Goal: Information Seeking & Learning: Check status

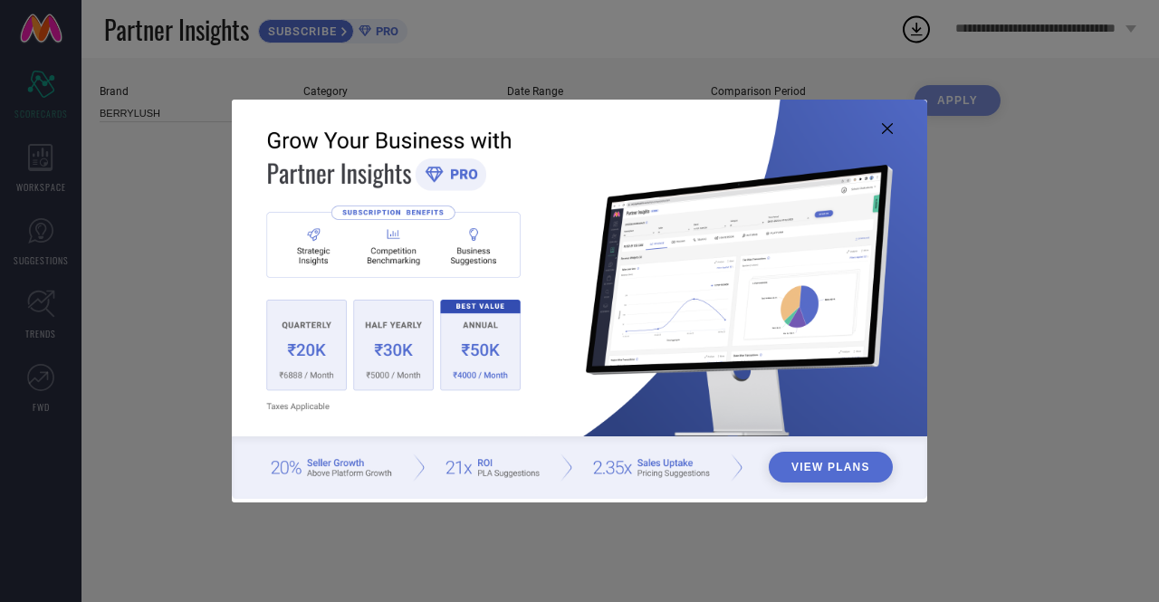
type input "All"
click at [884, 126] on icon at bounding box center [887, 128] width 11 height 11
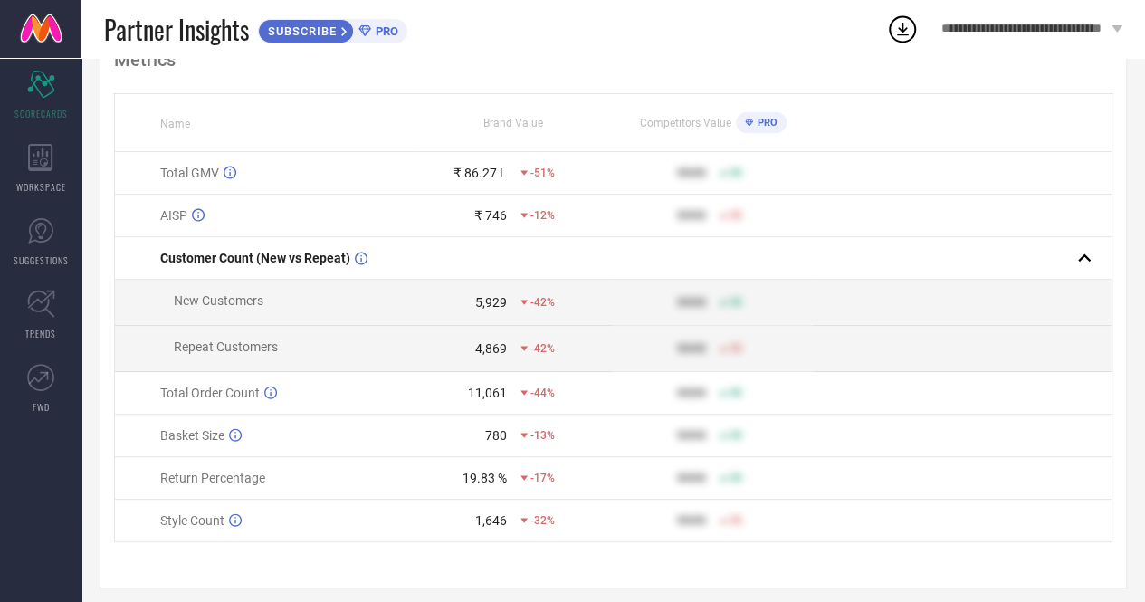
scroll to position [155, 0]
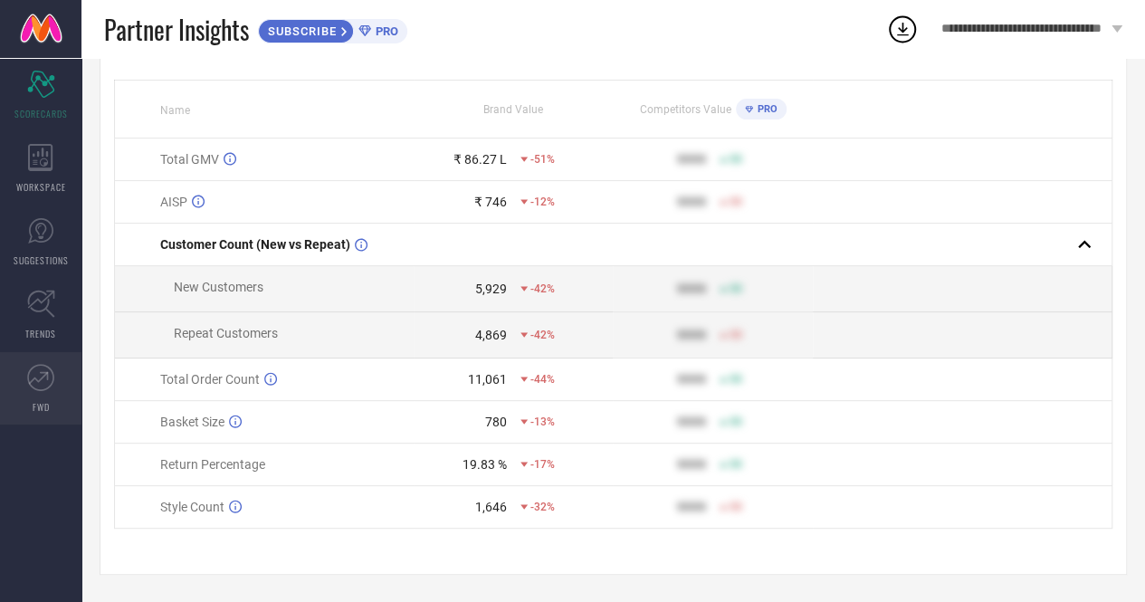
click at [48, 372] on icon at bounding box center [40, 377] width 27 height 27
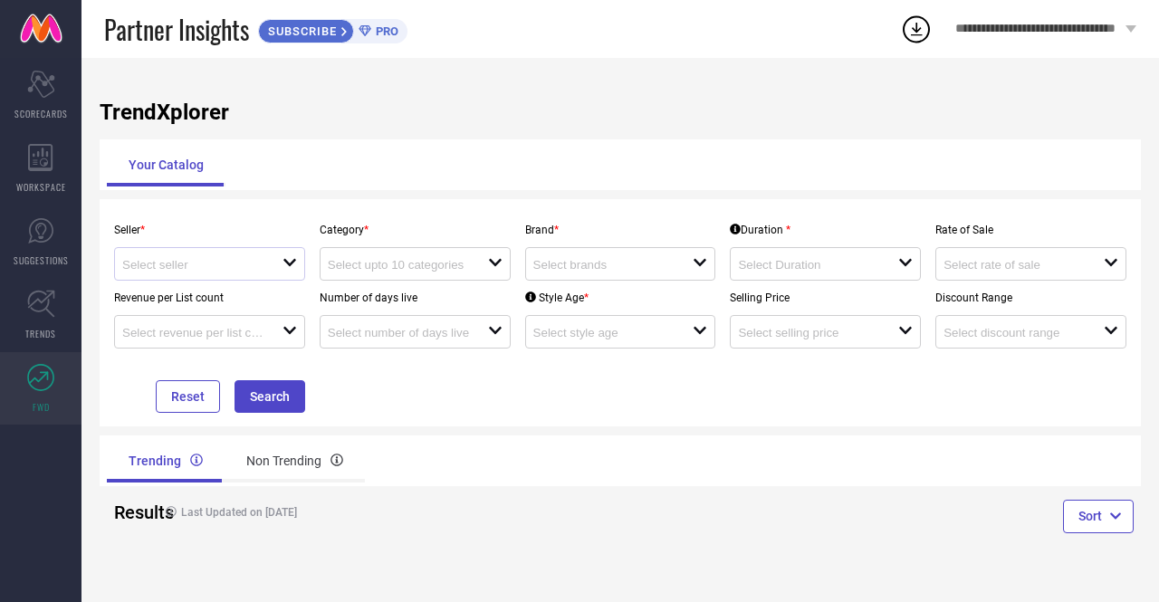
click at [293, 262] on icon at bounding box center [289, 262] width 13 height 7
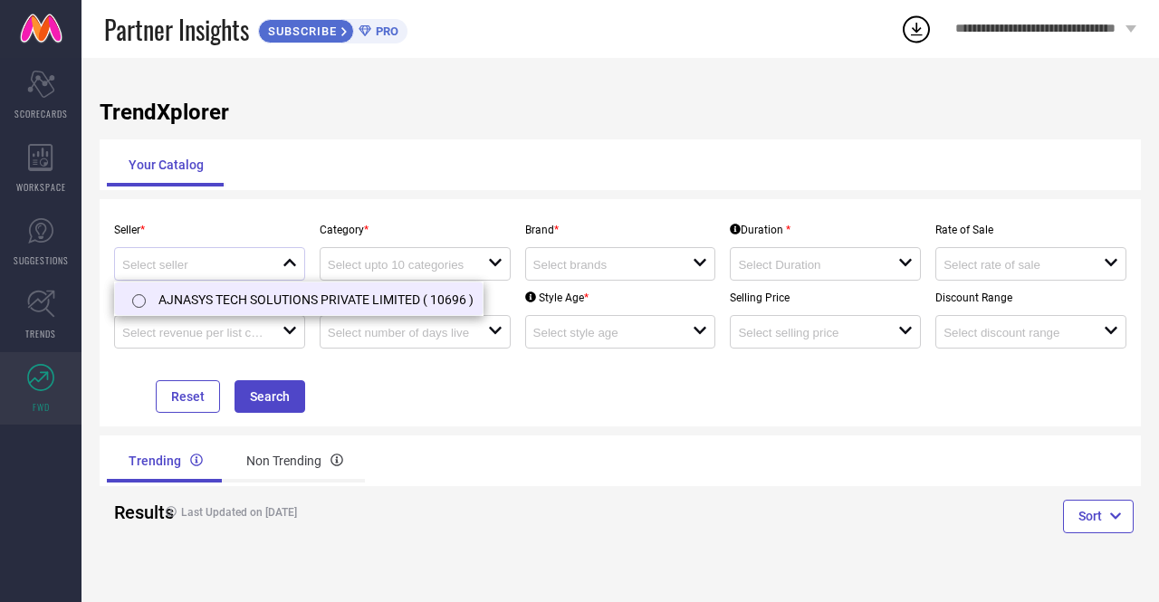
click at [294, 296] on li "AJNASYS TECH SOLUTIONS PRIVATE LIMITED ( 10696 )" at bounding box center [299, 298] width 368 height 33
type input "AJNASYS TECH SOLUTIONS PRIVATE LIMITED ( 10696 )"
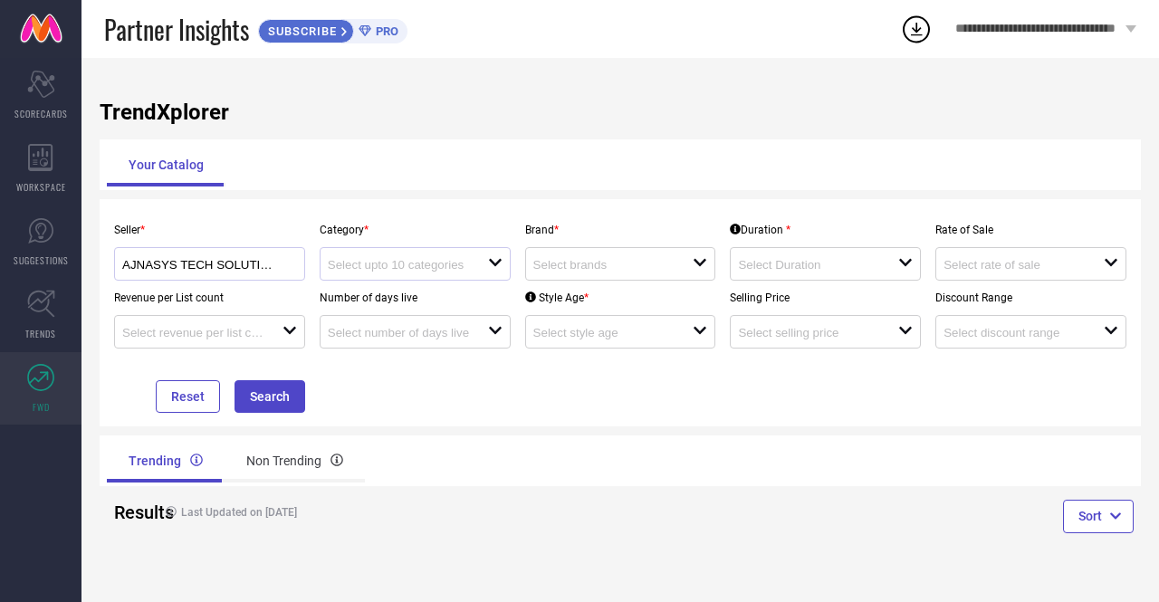
click at [493, 269] on icon "open" at bounding box center [495, 262] width 14 height 14
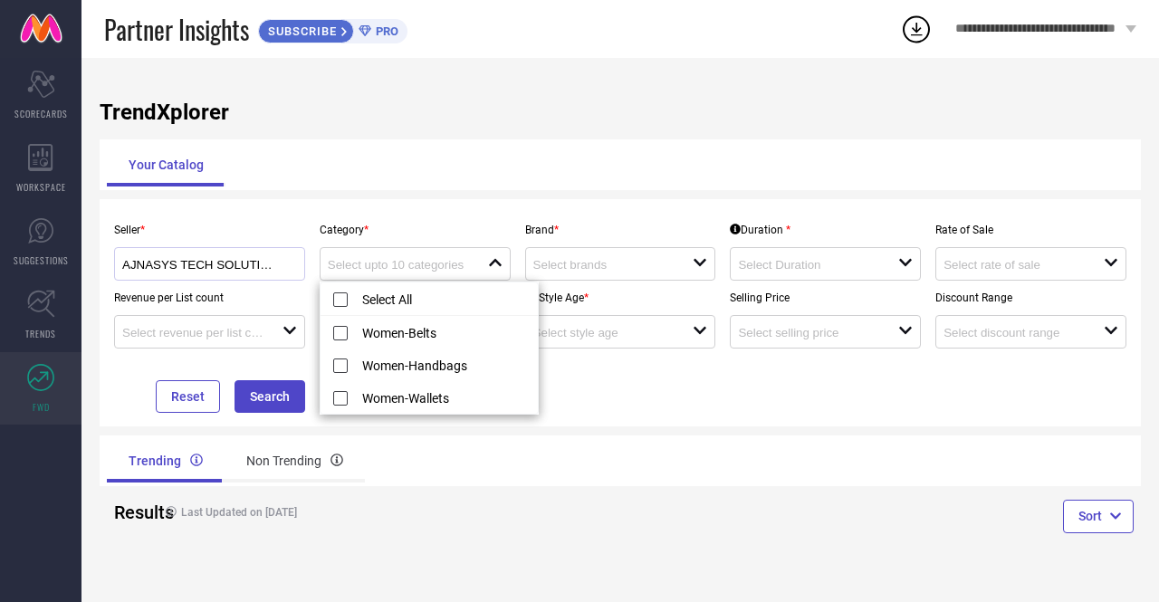
click at [406, 484] on div "Trending Non Trending" at bounding box center [360, 460] width 521 height 51
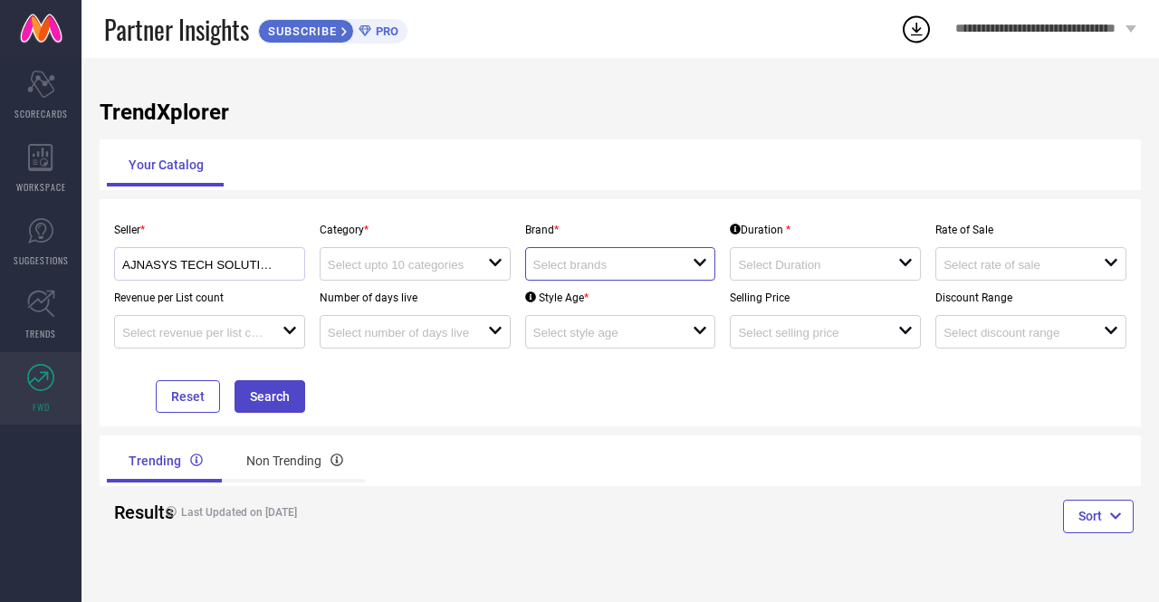
click at [636, 265] on input at bounding box center [605, 265] width 144 height 14
click at [433, 266] on input at bounding box center [400, 265] width 144 height 14
click at [259, 267] on input "AJNASYS TECH SOLUTIONS PRIVATE LIMITED ( 10696 )" at bounding box center [201, 265] width 158 height 14
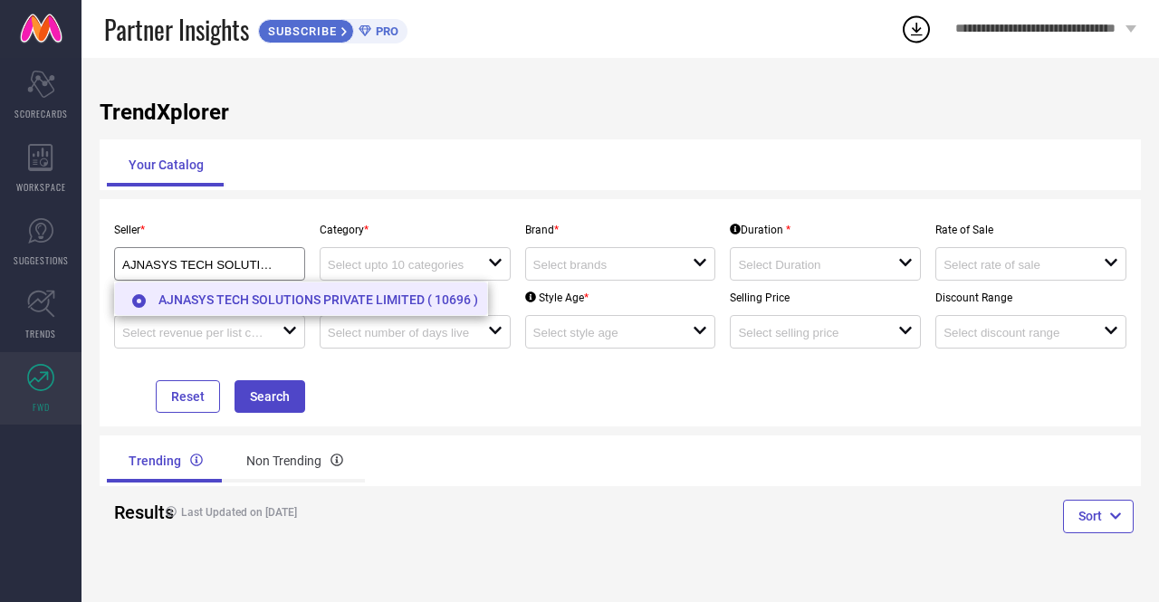
click at [278, 301] on li "AJNASYS TECH SOLUTIONS PRIVATE LIMITED ( 10696 )" at bounding box center [301, 298] width 372 height 33
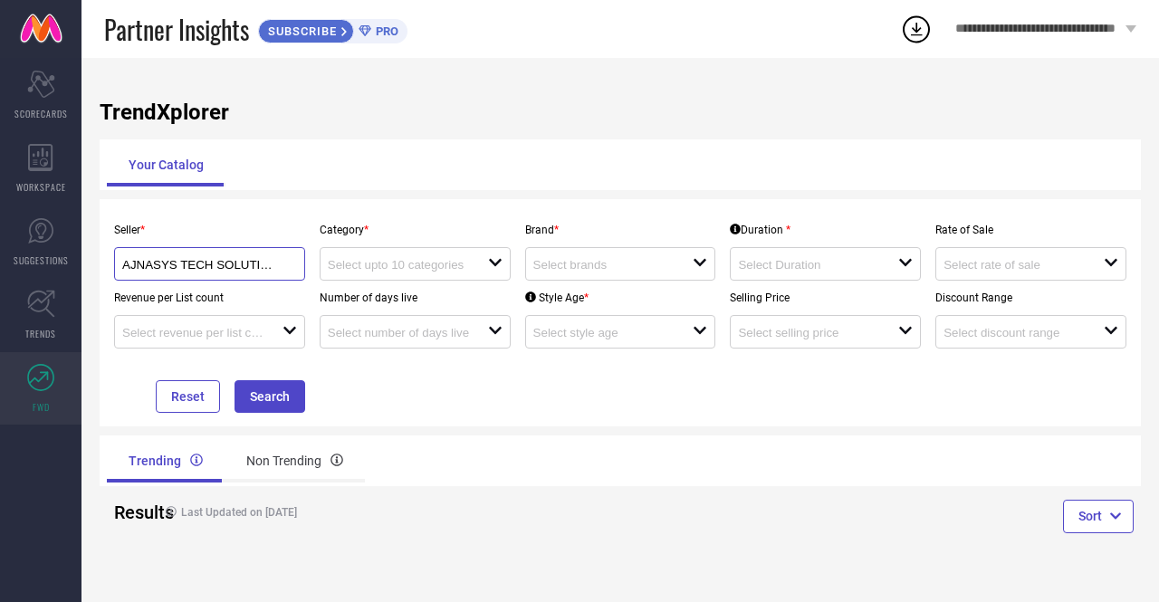
click at [259, 272] on input "AJNASYS TECH SOLUTIONS PRIVATE LIMITED ( 10696 )" at bounding box center [201, 265] width 158 height 14
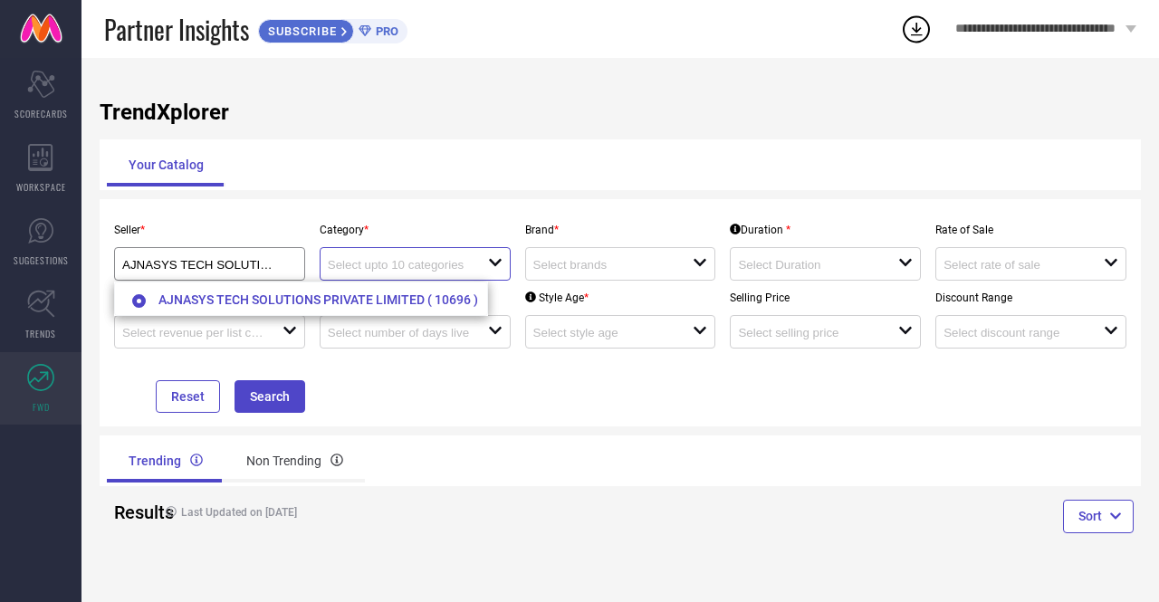
click at [400, 262] on input at bounding box center [400, 265] width 144 height 14
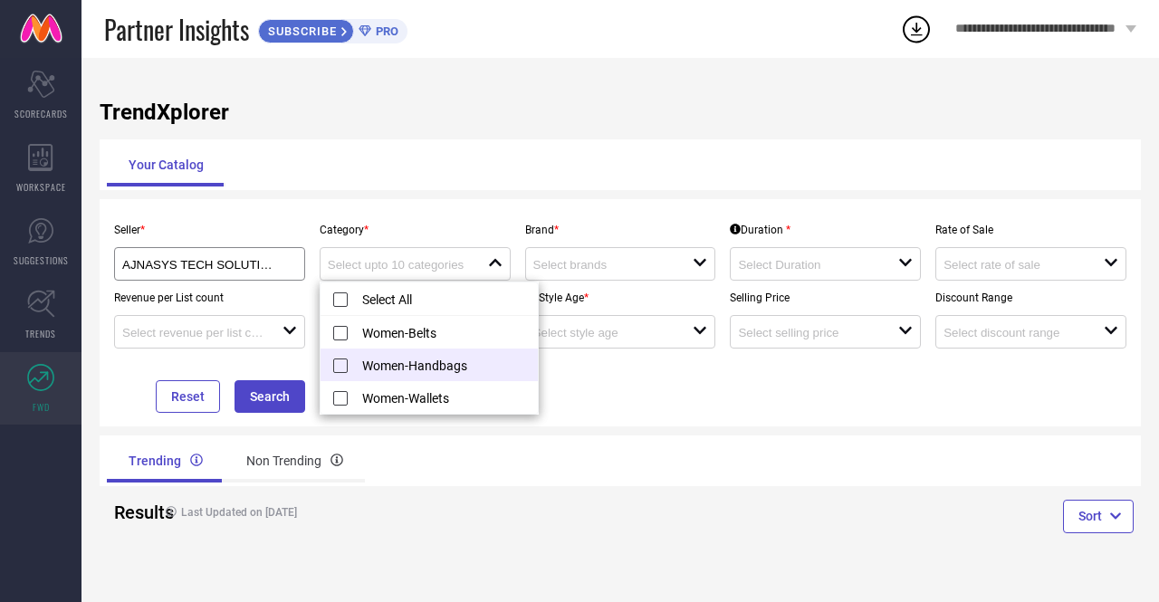
click at [398, 369] on li "Women-Handbags" at bounding box center [428, 365] width 217 height 33
type input "Women-Handbags"
click at [660, 267] on input at bounding box center [605, 265] width 144 height 14
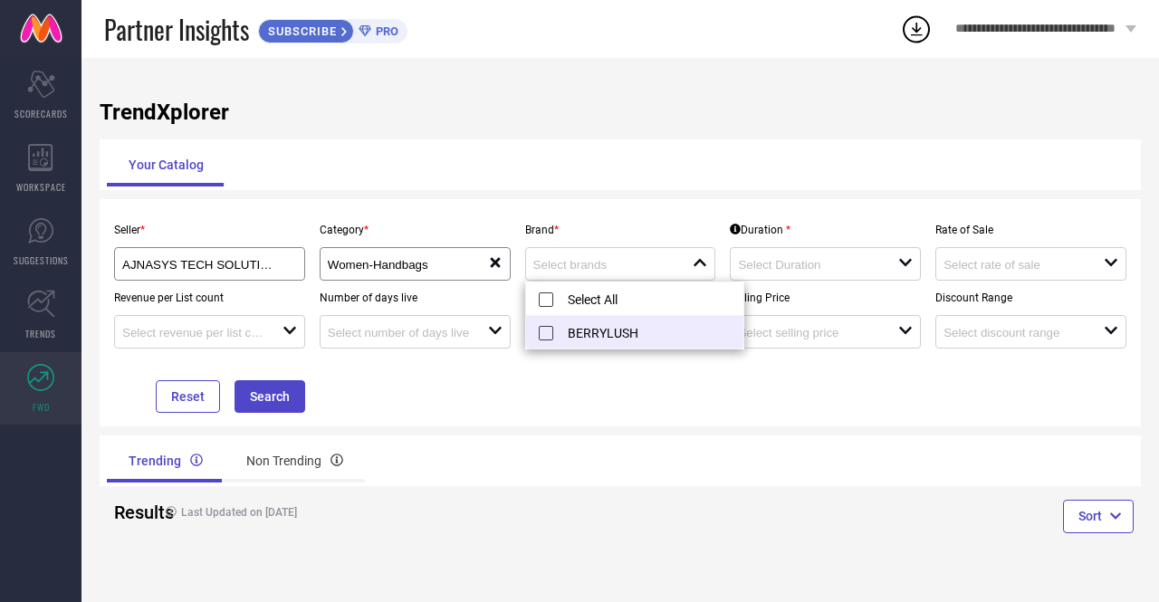
click at [624, 329] on li "BERRYLUSH" at bounding box center [634, 332] width 217 height 33
type input "BERRYLUSH"
click at [827, 259] on input at bounding box center [810, 265] width 144 height 14
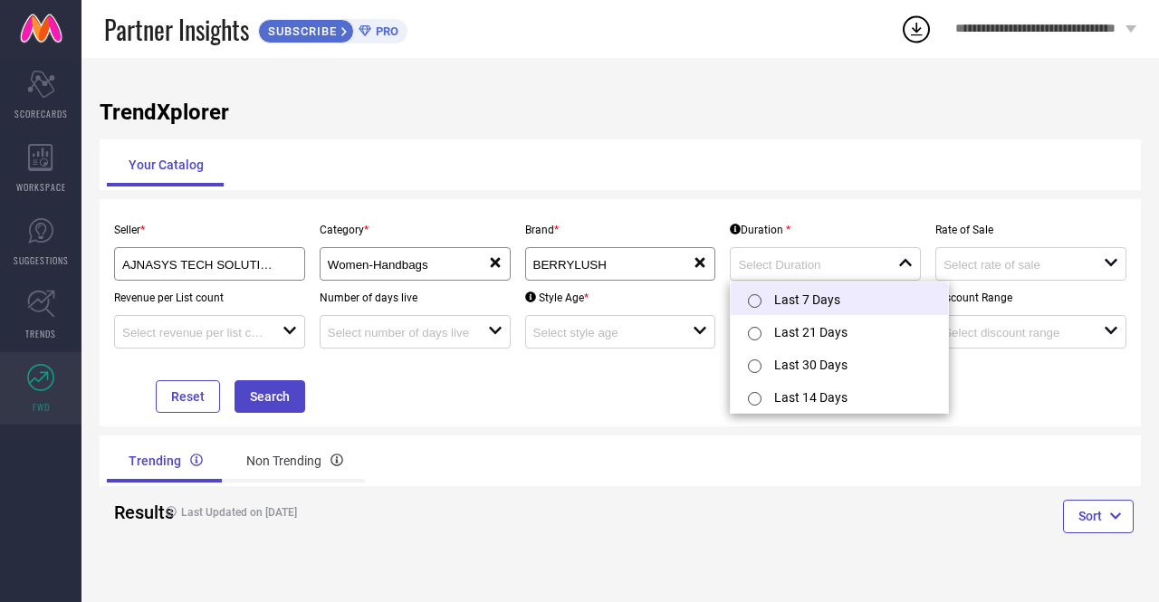
click at [813, 298] on li "Last 7 Days" at bounding box center [839, 298] width 217 height 33
type input "Last 7 Days"
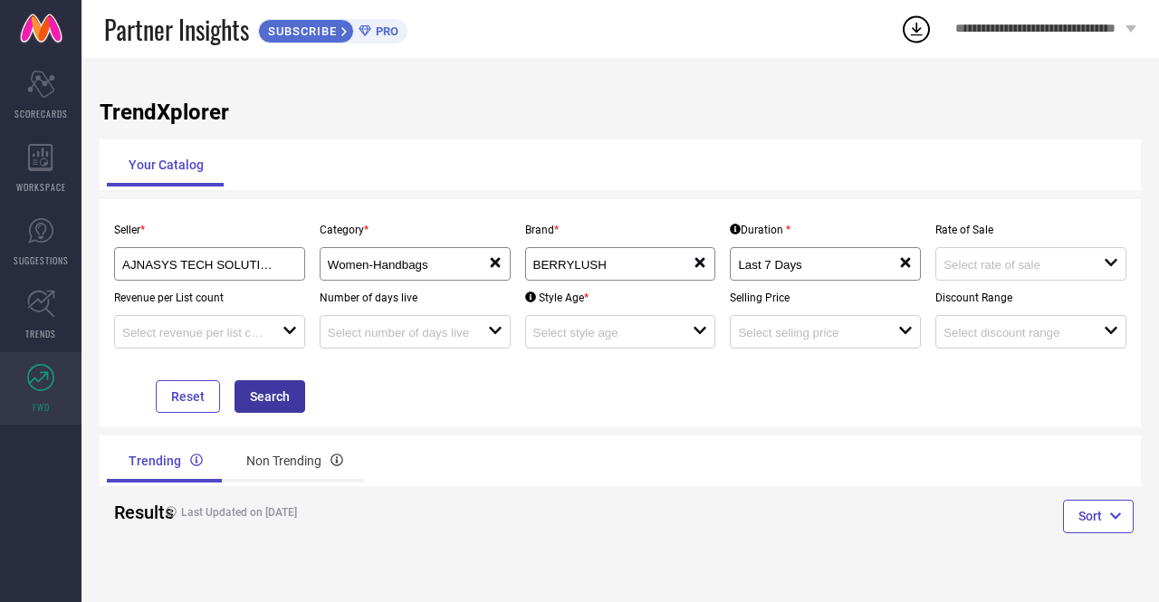
click at [300, 408] on button "Search" at bounding box center [269, 396] width 71 height 33
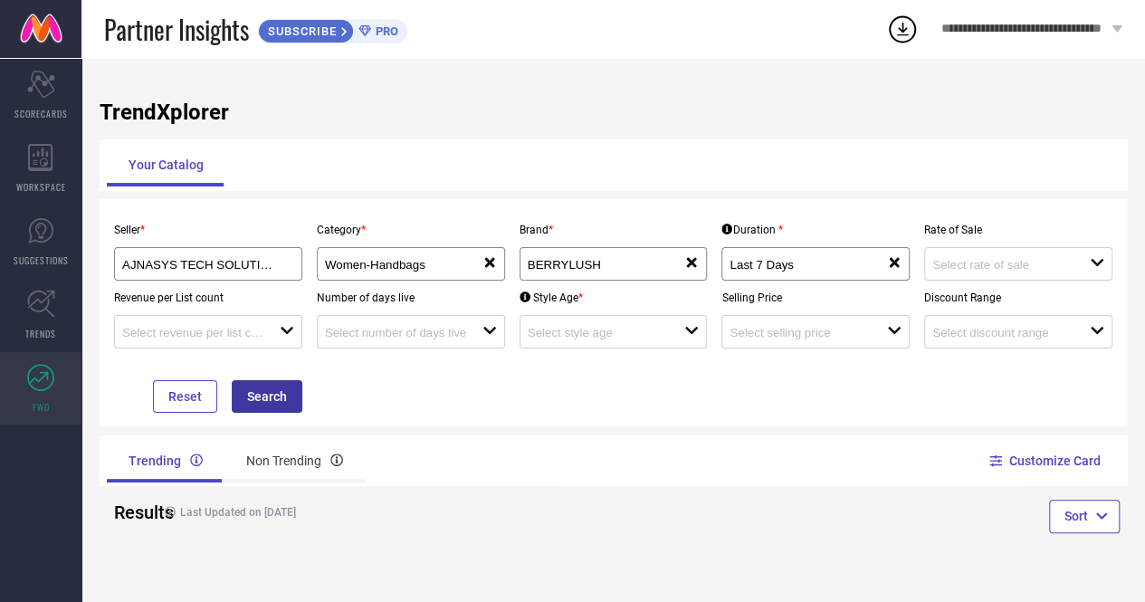
click at [300, 408] on button "Search" at bounding box center [267, 396] width 71 height 33
click at [643, 331] on input at bounding box center [598, 333] width 141 height 14
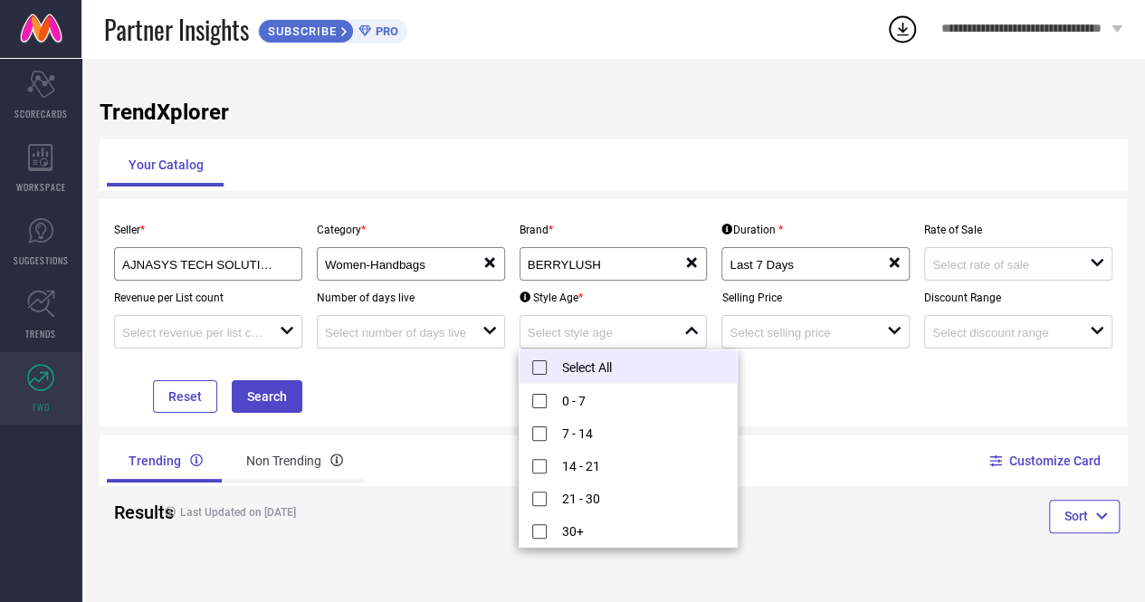
click at [592, 370] on li "Select All" at bounding box center [628, 366] width 217 height 33
type input "0 - 7, + 4 more"
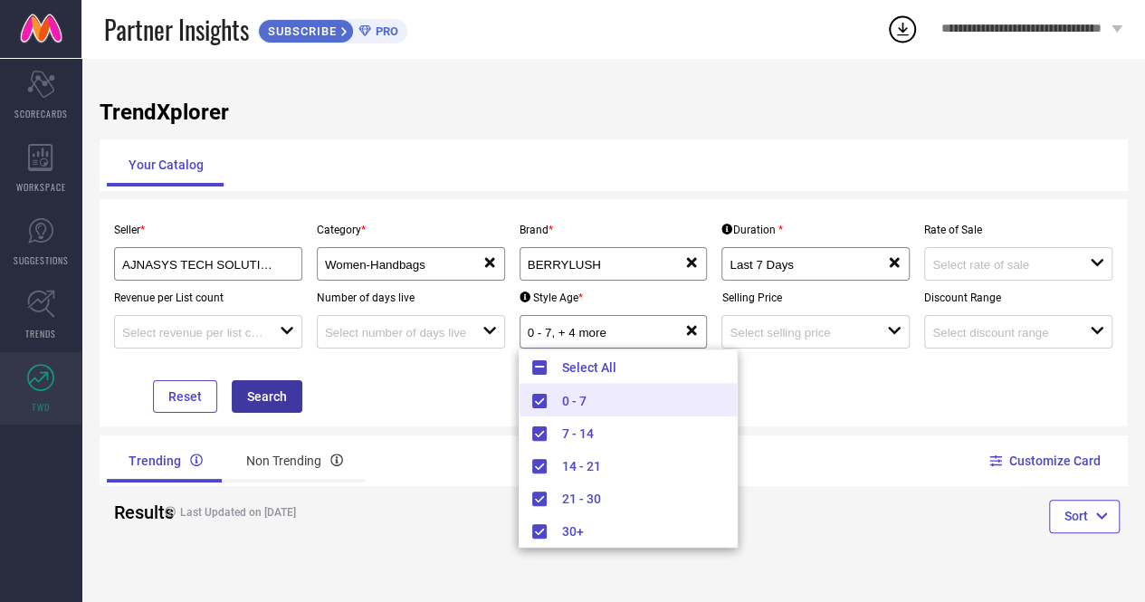
click at [267, 395] on button "Search" at bounding box center [267, 396] width 71 height 33
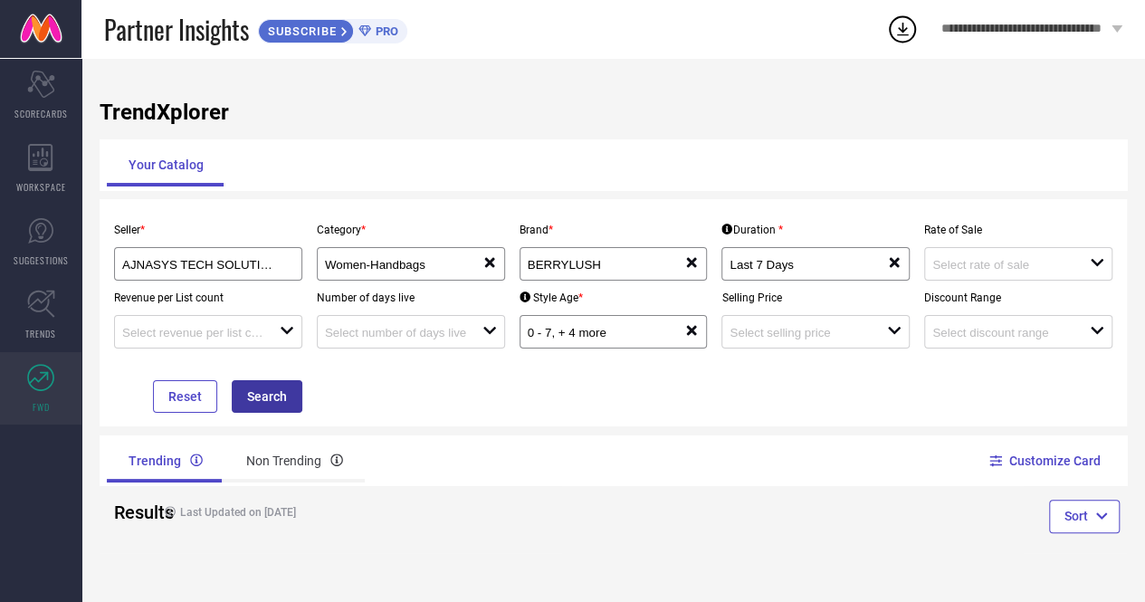
click at [267, 395] on button "Search" at bounding box center [267, 396] width 71 height 33
click at [281, 466] on div "Non Trending" at bounding box center [295, 460] width 140 height 43
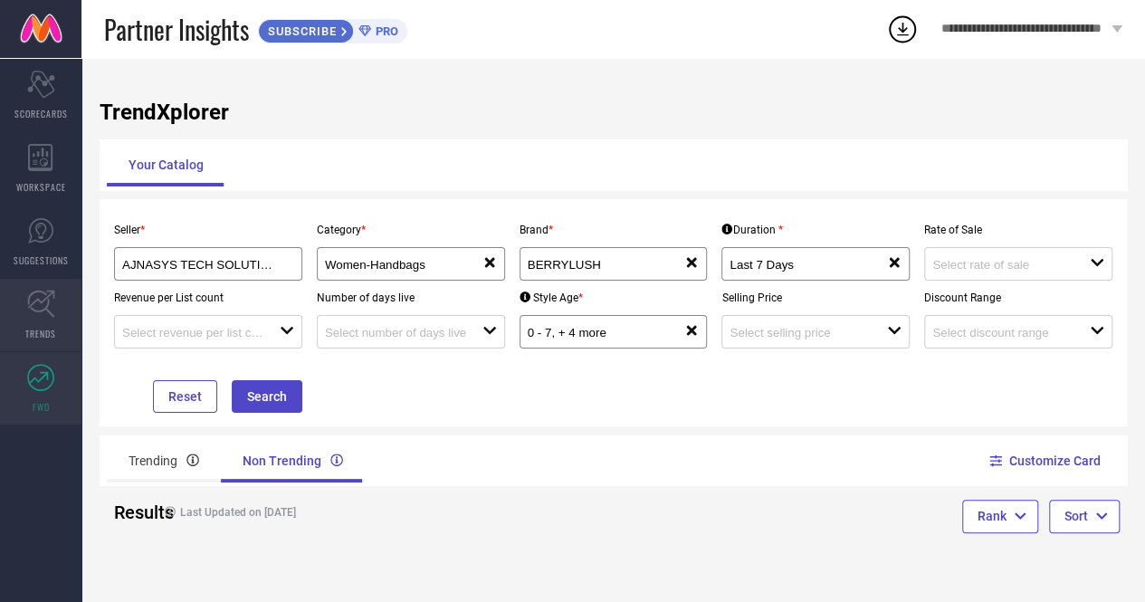
click at [53, 312] on icon at bounding box center [41, 304] width 28 height 28
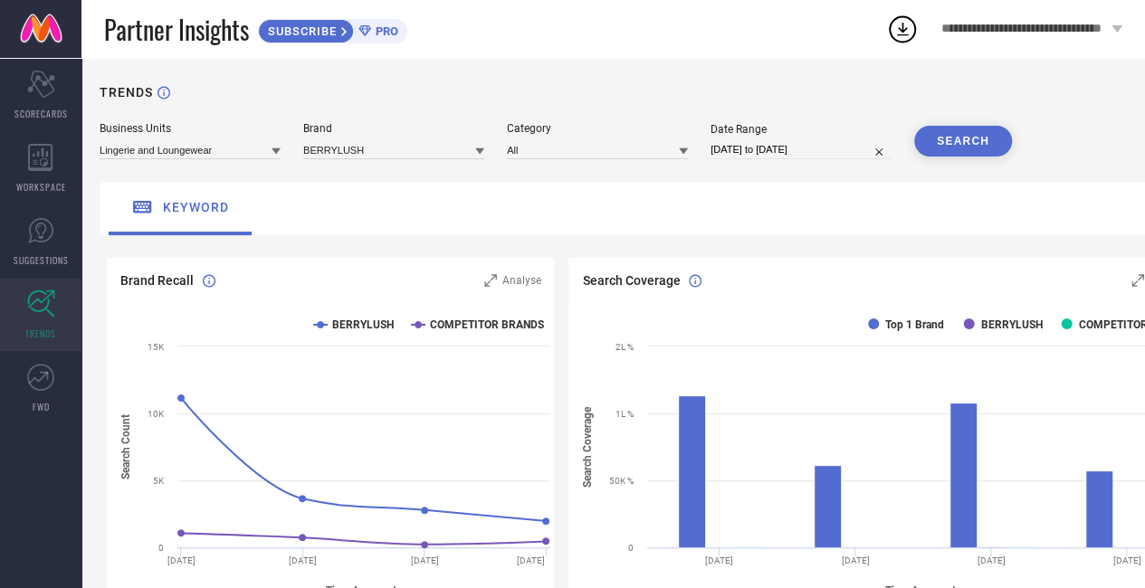
select select "8"
select select "2025"
select select "9"
select select "2025"
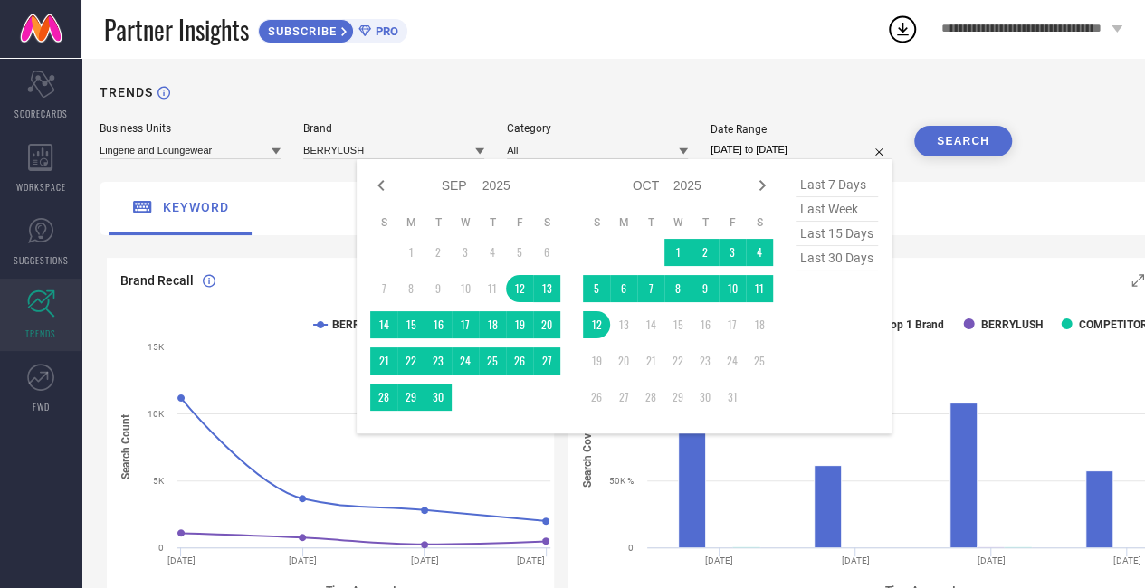
click at [763, 148] on input "[DATE] to [DATE]" at bounding box center [801, 149] width 181 height 19
click at [369, 196] on div "Jan Feb Mar Apr May Jun [DATE] Aug Sep Oct Nov [DATE] 2016 2017 2018 2019 2020 …" at bounding box center [624, 296] width 535 height 274
click at [373, 191] on icon at bounding box center [381, 186] width 22 height 22
select select "7"
select select "2025"
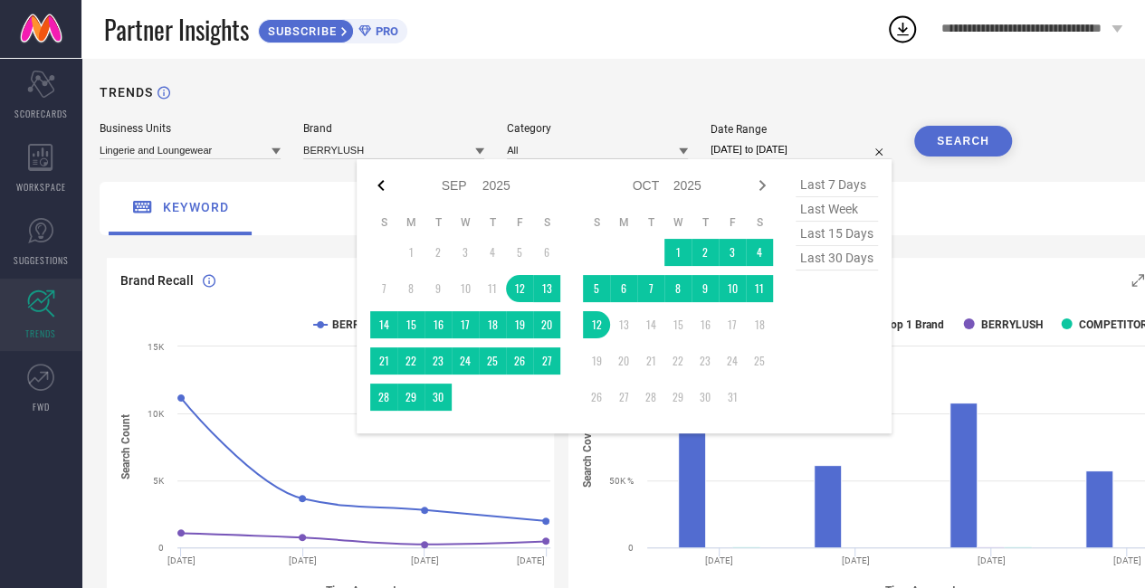
select select "8"
select select "2025"
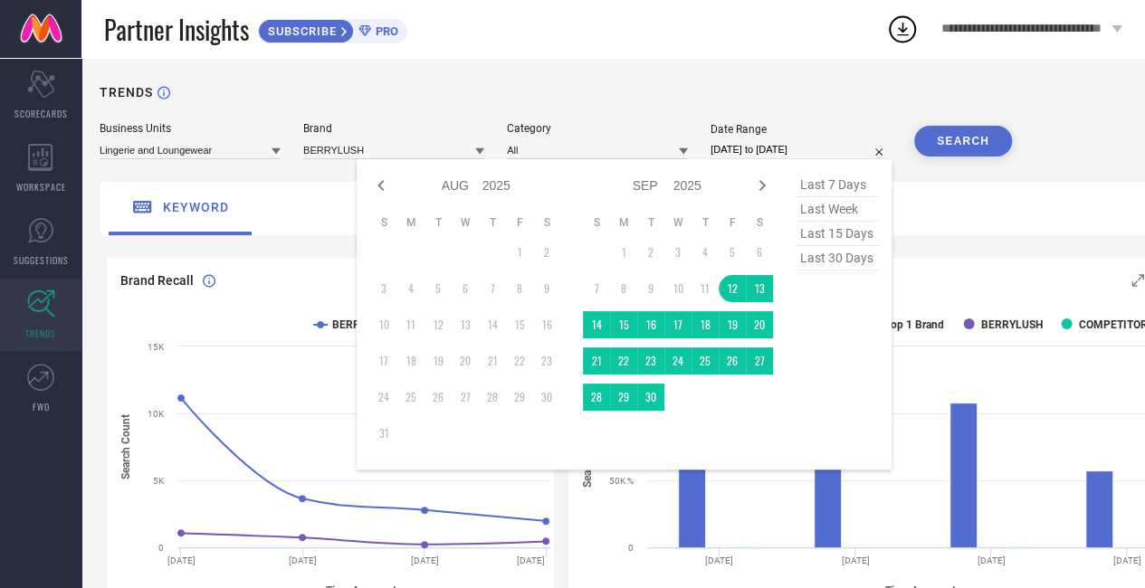
click at [373, 191] on icon at bounding box center [381, 186] width 22 height 22
select select "6"
select select "2025"
select select "7"
select select "2025"
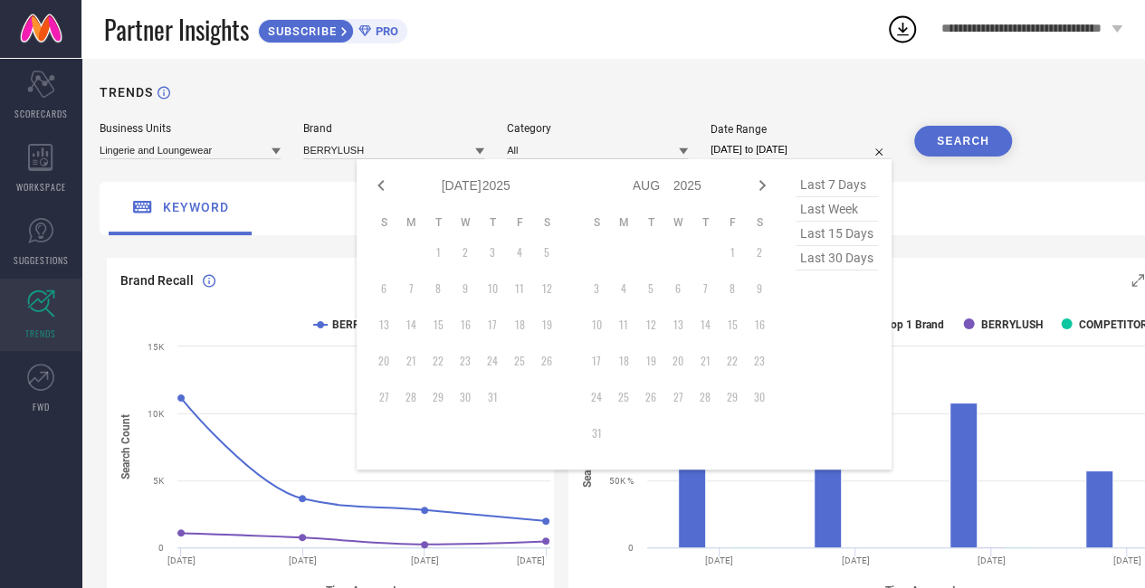
click at [373, 191] on icon at bounding box center [381, 186] width 22 height 22
select select "5"
select select "2025"
select select "6"
select select "2025"
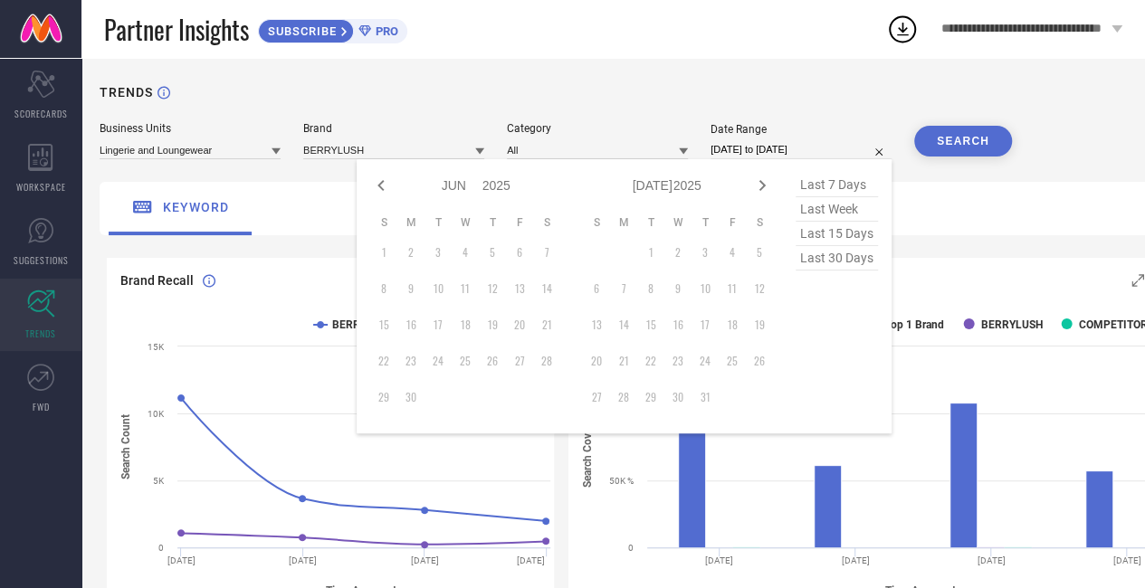
click at [441, 287] on td "10" at bounding box center [438, 288] width 27 height 27
click at [520, 91] on div "TRENDS" at bounding box center [654, 103] width 1109 height 37
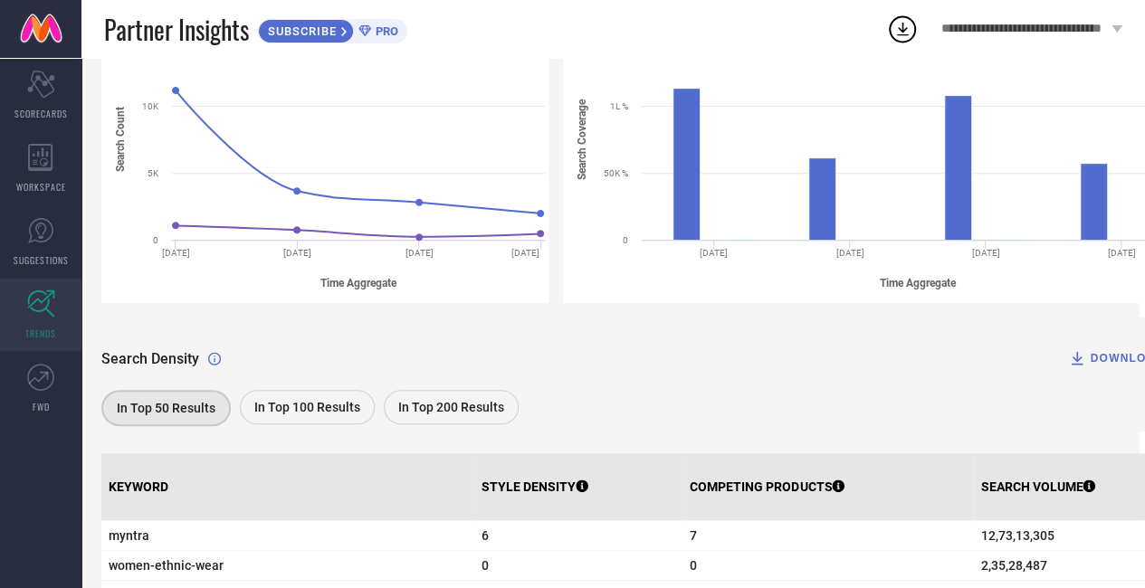
scroll to position [375, 5]
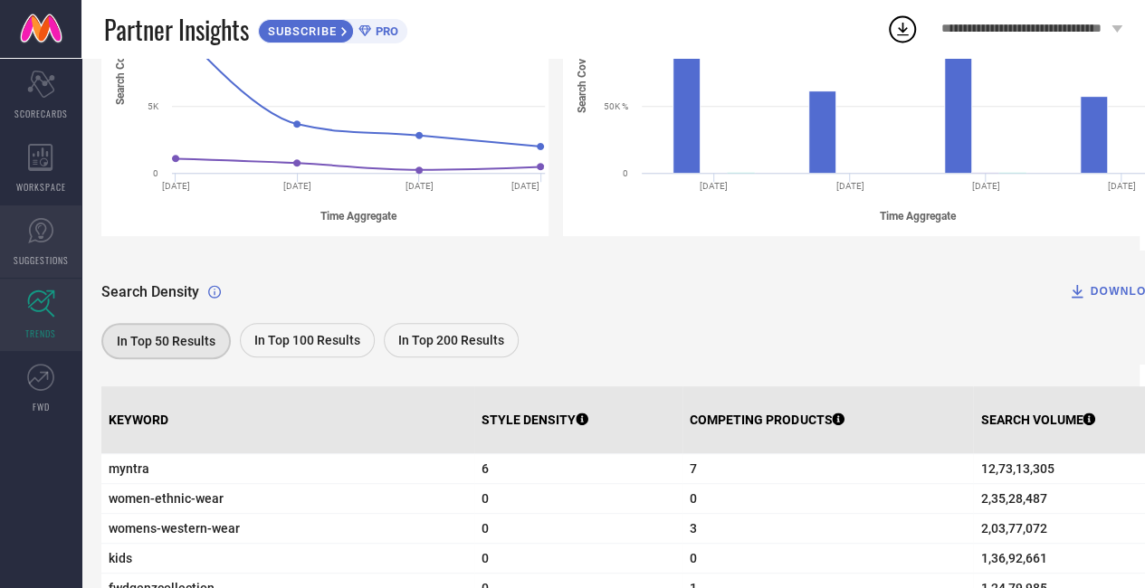
click at [51, 231] on icon at bounding box center [40, 230] width 27 height 27
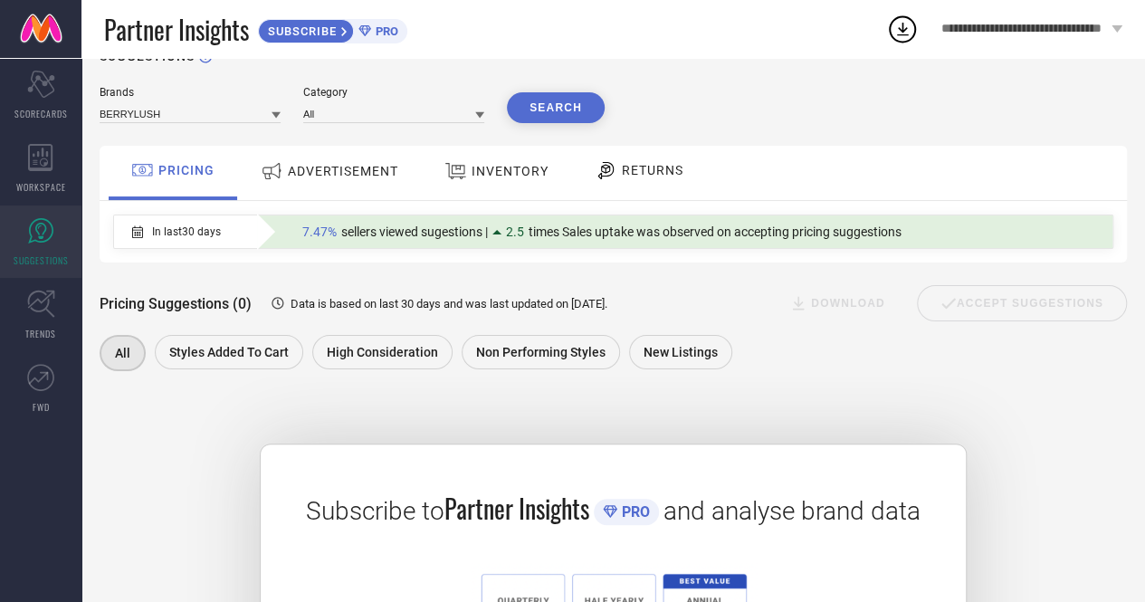
scroll to position [23, 0]
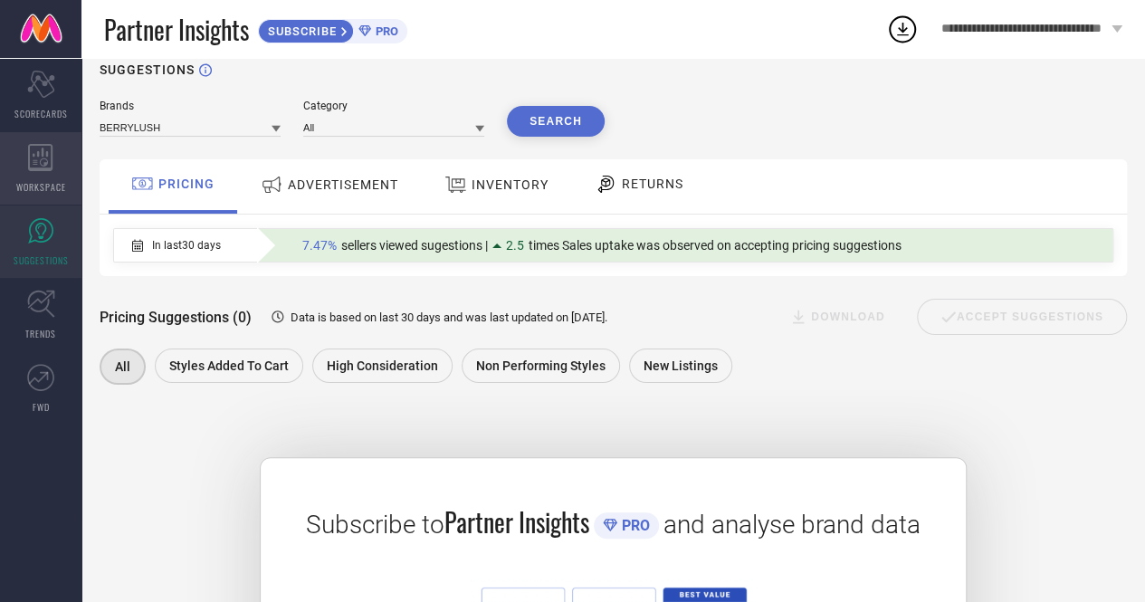
click at [50, 180] on span "WORKSPACE" at bounding box center [41, 187] width 50 height 14
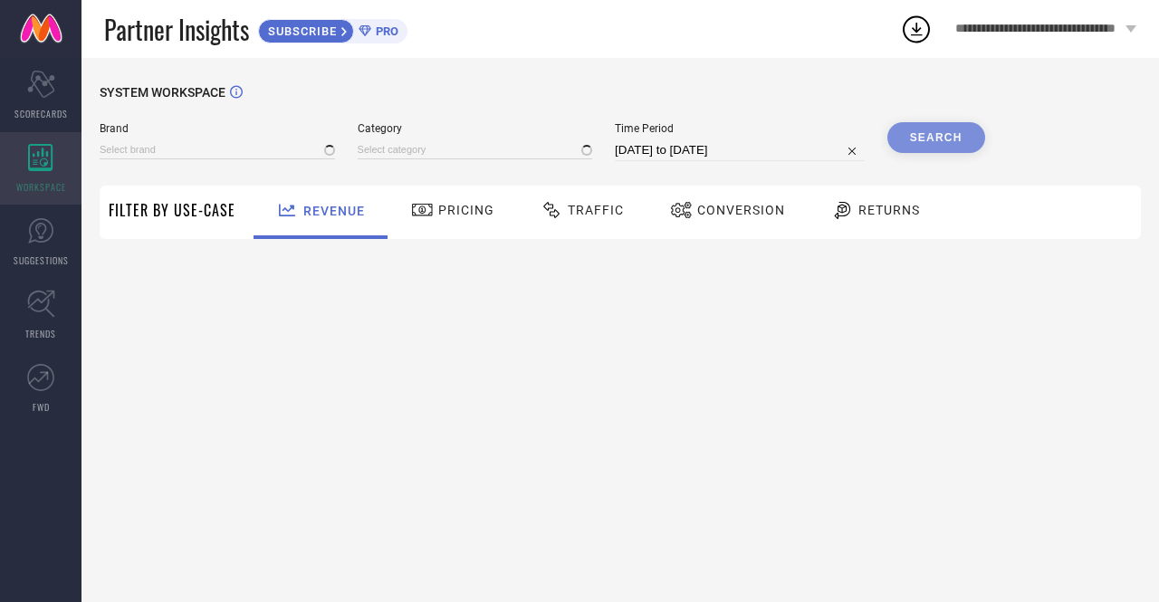
type input "BERRYLUSH"
type input "All"
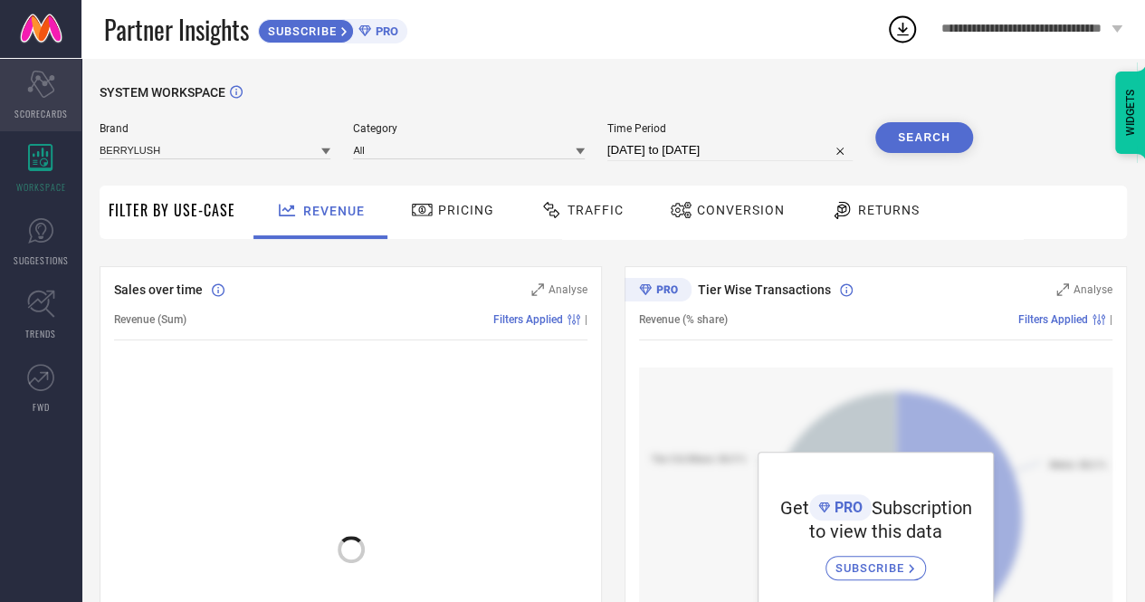
click at [38, 96] on icon "Scorecard" at bounding box center [41, 84] width 28 height 27
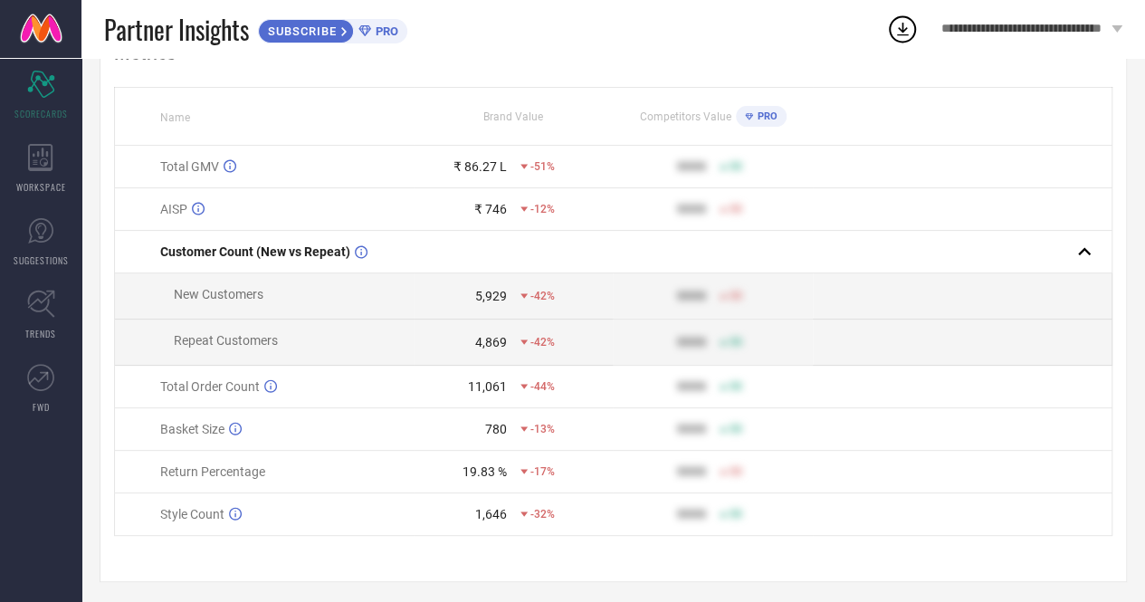
scroll to position [155, 0]
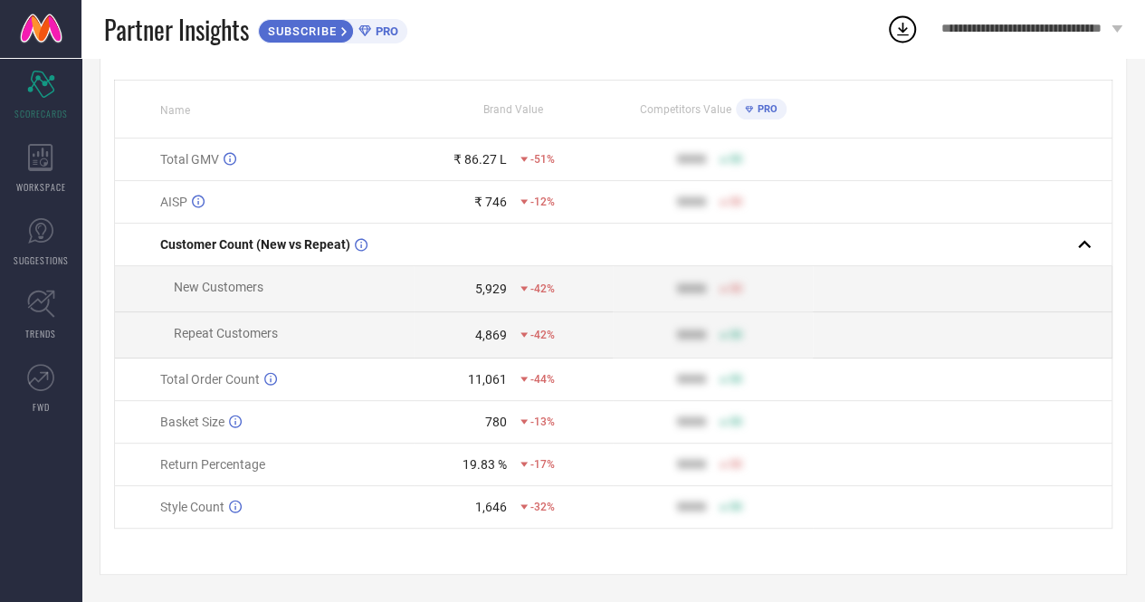
click at [294, 300] on td "New Customers" at bounding box center [265, 289] width 300 height 46
